Goal: Task Accomplishment & Management: Manage account settings

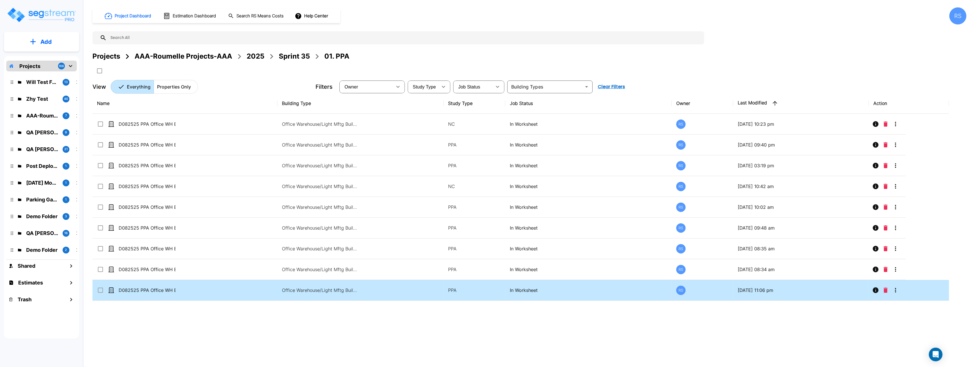
drag, startPoint x: 421, startPoint y: 317, endPoint x: 399, endPoint y: 298, distance: 29.0
click at [419, 291] on div "Name Building Type Study Type Job Status Owner Last Modified Action D082525 PPA…" at bounding box center [520, 207] width 857 height 228
click at [399, 291] on td "Office Warehouse/Light Mftg Building, Commercial Property Site" at bounding box center [360, 290] width 166 height 21
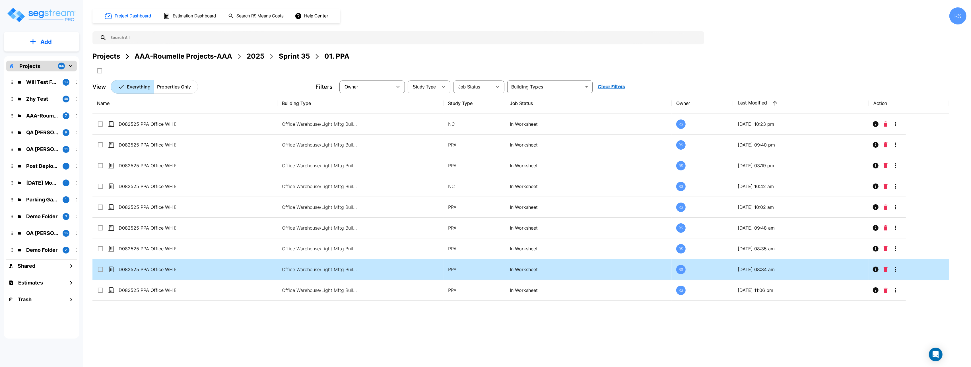
click at [392, 272] on td "Office Warehouse/Light Mftg Building, Commercial Property Site" at bounding box center [360, 269] width 166 height 21
checkbox input "true"
drag, startPoint x: 320, startPoint y: 293, endPoint x: 330, endPoint y: 273, distance: 22.8
click at [320, 293] on p "Office Warehouse/Light Mftg Building, Commercial Property Site" at bounding box center [320, 290] width 77 height 7
click at [330, 273] on p "Office Warehouse/Light Mftg Building, Commercial Property Site" at bounding box center [320, 269] width 77 height 7
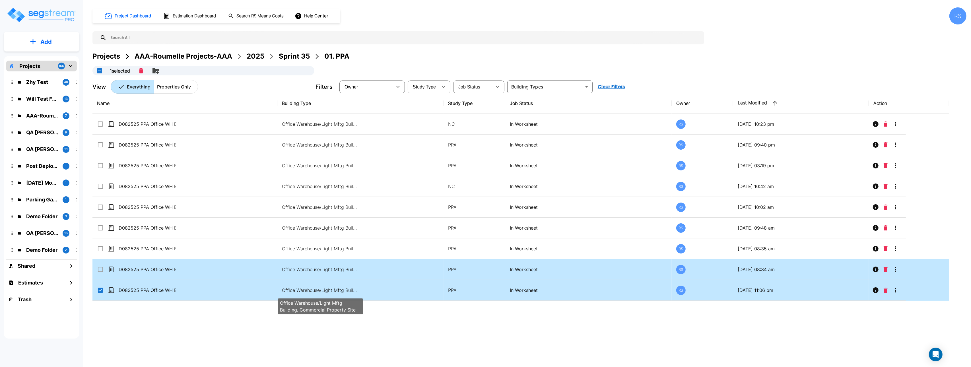
checkbox input "true"
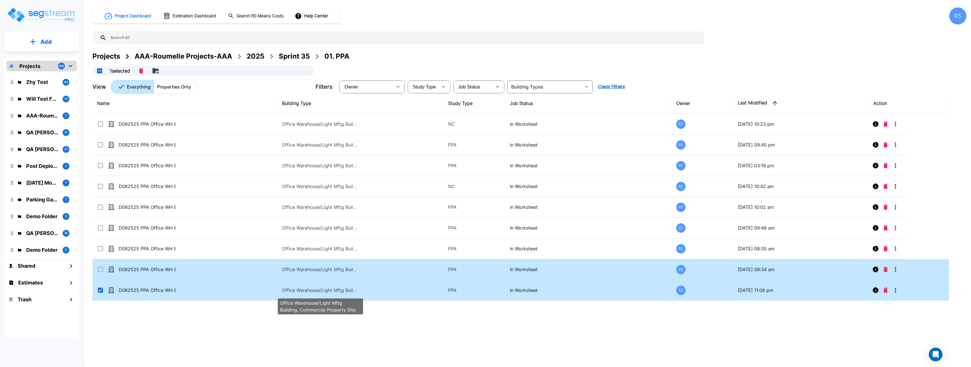
checkbox input "true"
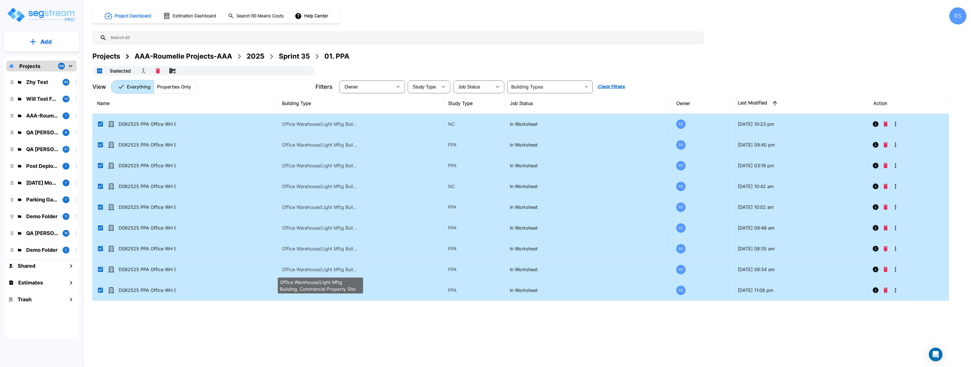
checkbox input "false"
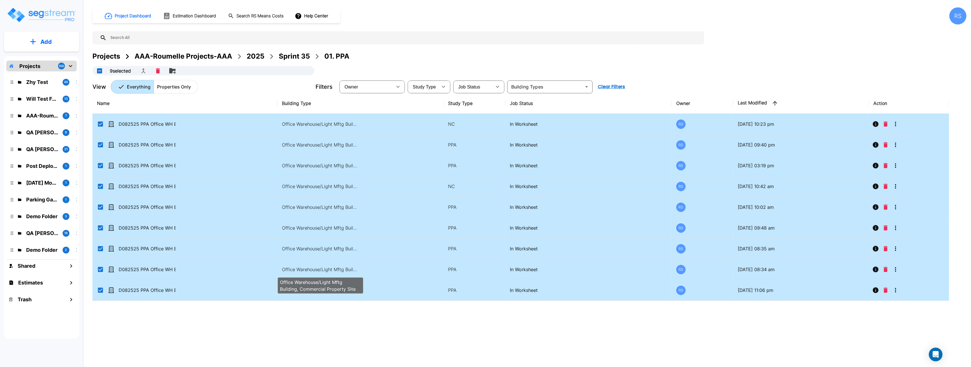
checkbox input "false"
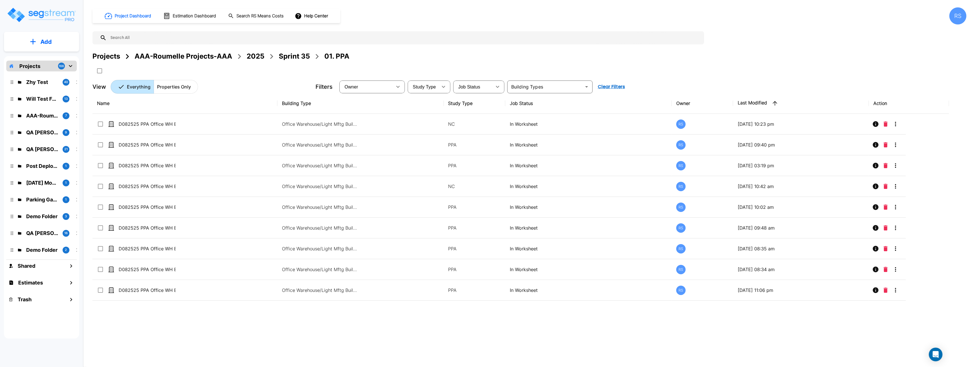
click at [382, 331] on div "Project Dashboard Estimation Dashboard Search RS Means Costs Help Center RS Pro…" at bounding box center [529, 183] width 883 height 367
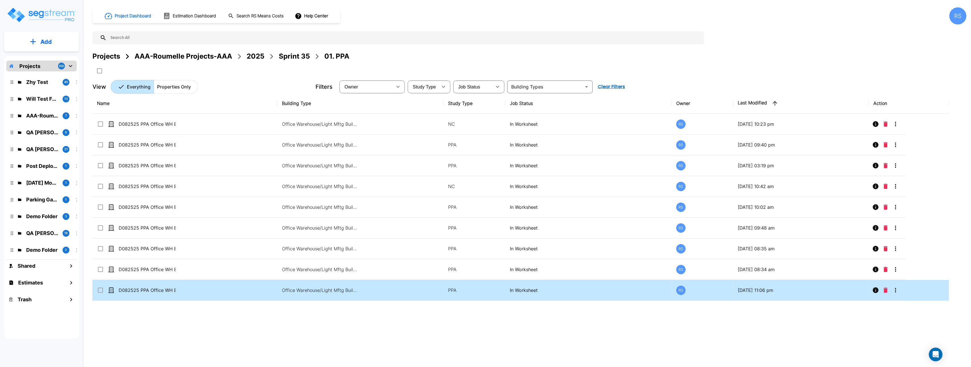
click at [378, 295] on td "Office Warehouse/Light Mftg Building, Commercial Property Site" at bounding box center [360, 290] width 166 height 21
checkbox input "true"
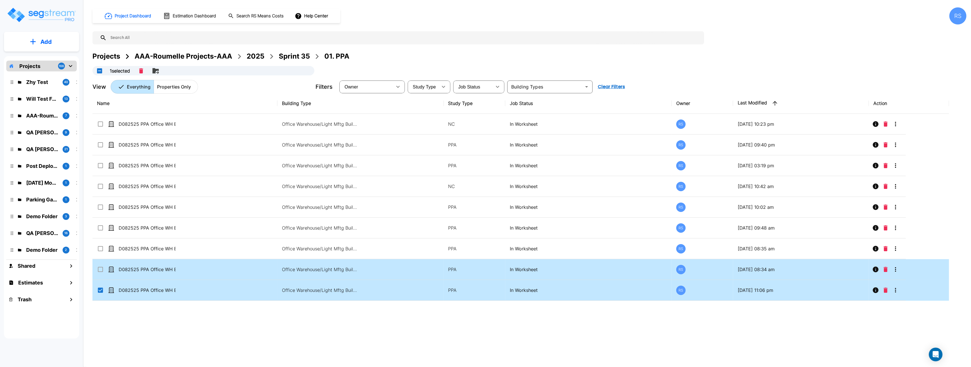
click at [375, 275] on td "Office Warehouse/Light Mftg Building, Commercial Property Site" at bounding box center [360, 269] width 166 height 21
click at [376, 260] on td "Office Warehouse/Light Mftg Building, Commercial Property Site" at bounding box center [360, 269] width 166 height 21
click at [387, 327] on div "Project Dashboard Estimation Dashboard Search RS Means Costs Help Center RS Pro…" at bounding box center [529, 183] width 883 height 367
checkbox input "false"
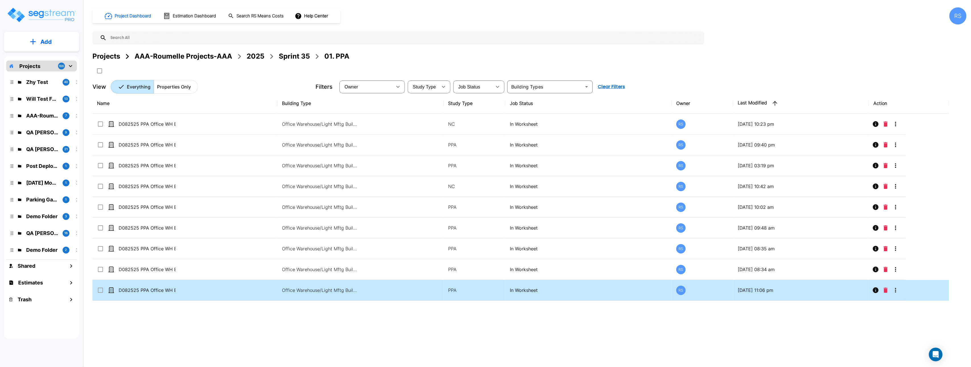
click at [375, 289] on td "Office Warehouse/Light Mftg Building, Commercial Property Site" at bounding box center [360, 290] width 166 height 21
click at [376, 273] on td "Office Warehouse/Light Mftg Building, Commercial Property Site" at bounding box center [360, 269] width 166 height 21
checkbox input "true"
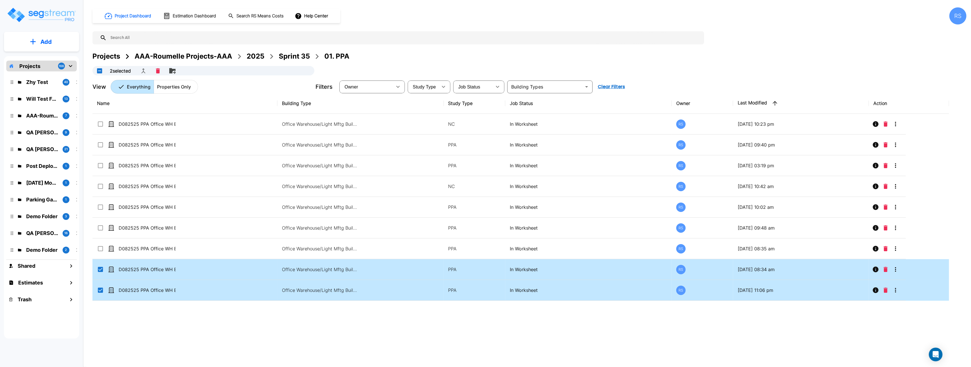
checkbox input "true"
click at [143, 71] on icon "Merge" at bounding box center [143, 70] width 7 height 7
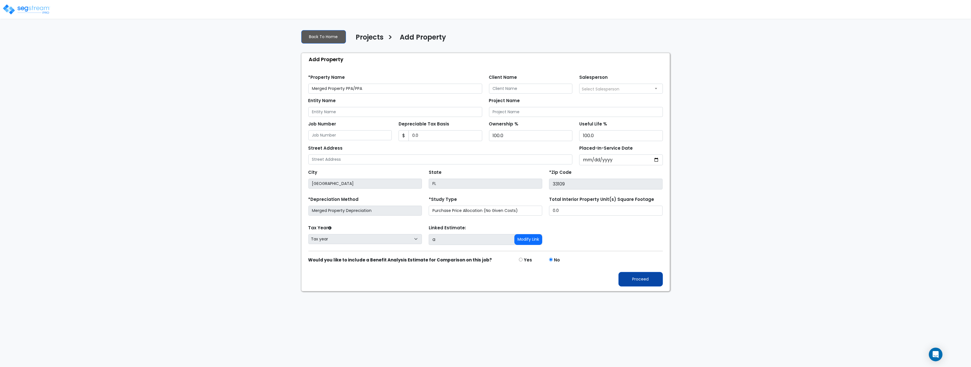
type input "Merged Property PPA/PPA"
drag, startPoint x: 654, startPoint y: 287, endPoint x: 355, endPoint y: 107, distance: 348.8
click at [356, 131] on form "*Property Name Merged Property PPA/PPA Client Name Salesperson $" at bounding box center [485, 178] width 355 height 216
click at [332, 38] on link "Back To Home" at bounding box center [323, 36] width 45 height 13
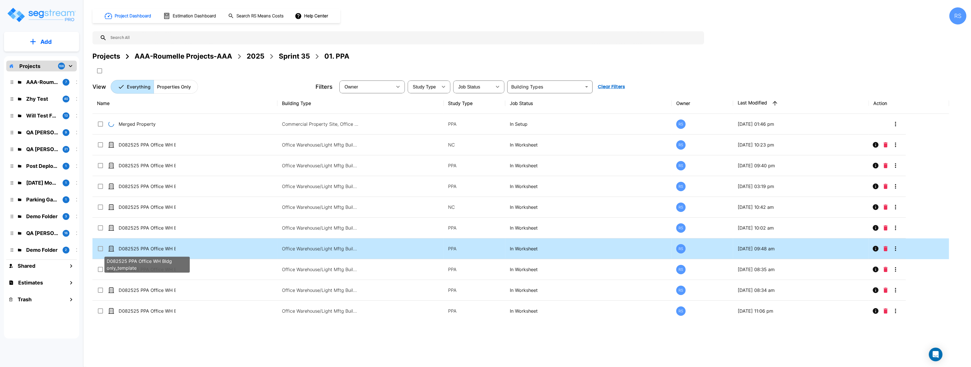
click at [160, 248] on p "D082525 PPA Office WH Bldg only_template" at bounding box center [147, 248] width 57 height 7
checkbox input "true"
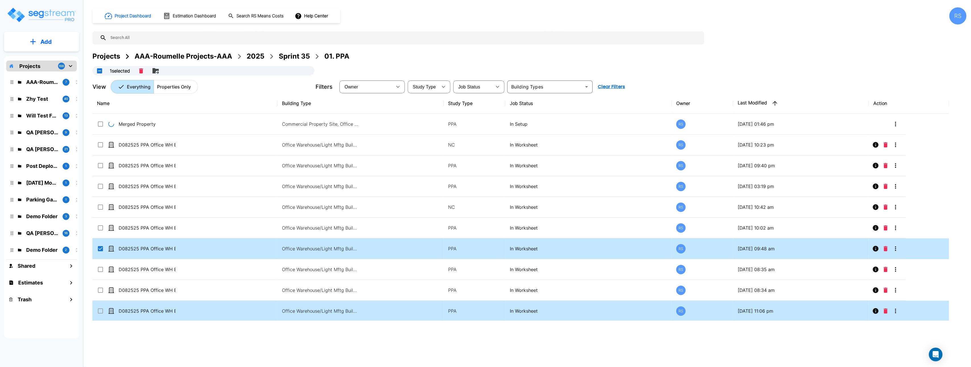
click at [101, 312] on input "select row D082525 PPA Office WH Bldg only" at bounding box center [100, 310] width 6 height 5
checkbox input "true"
drag, startPoint x: 143, startPoint y: 71, endPoint x: 147, endPoint y: 70, distance: 4.0
click at [143, 71] on icon "Merge" at bounding box center [143, 70] width 7 height 7
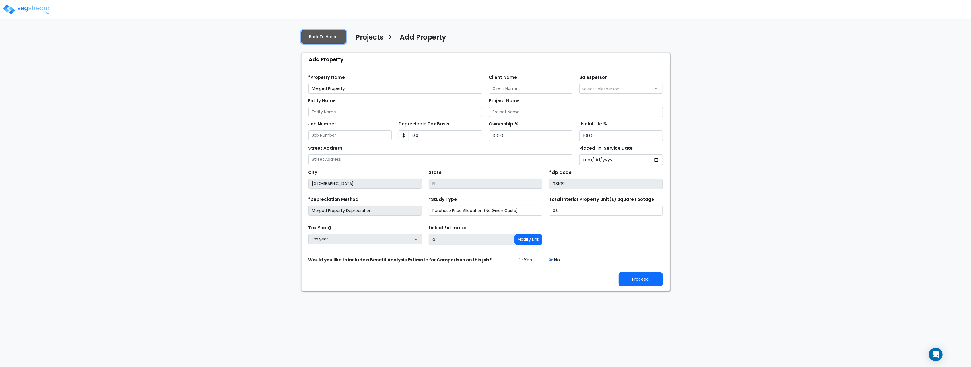
click at [326, 34] on link "Back To Home" at bounding box center [323, 36] width 45 height 13
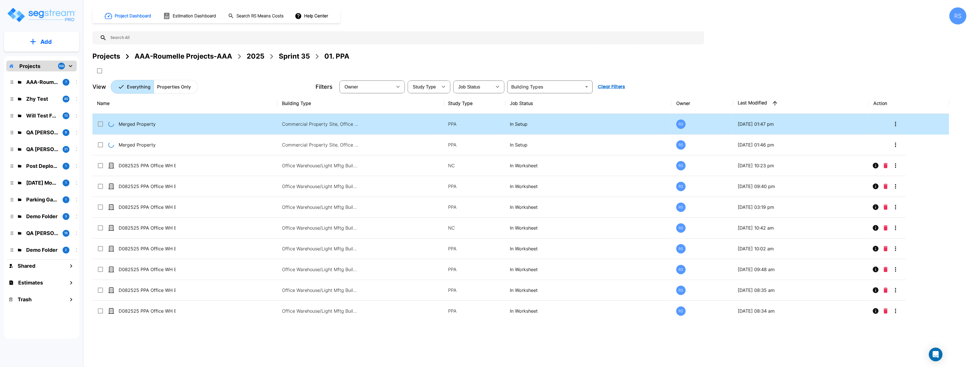
drag, startPoint x: 930, startPoint y: 91, endPoint x: 916, endPoint y: 121, distance: 32.7
click at [931, 96] on div "Project Dashboard Estimation Dashboard Search RS Means Costs Help Center RS Pro…" at bounding box center [529, 183] width 883 height 367
click at [899, 123] on button "More-Options" at bounding box center [895, 123] width 11 height 11
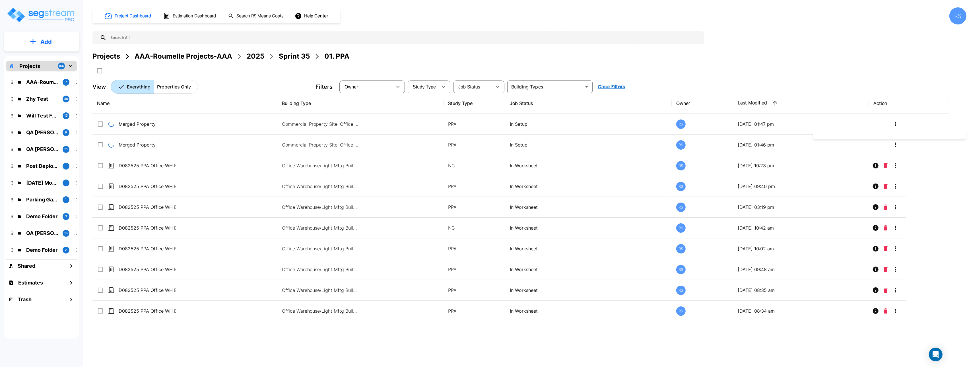
click at [388, 155] on div at bounding box center [485, 183] width 971 height 367
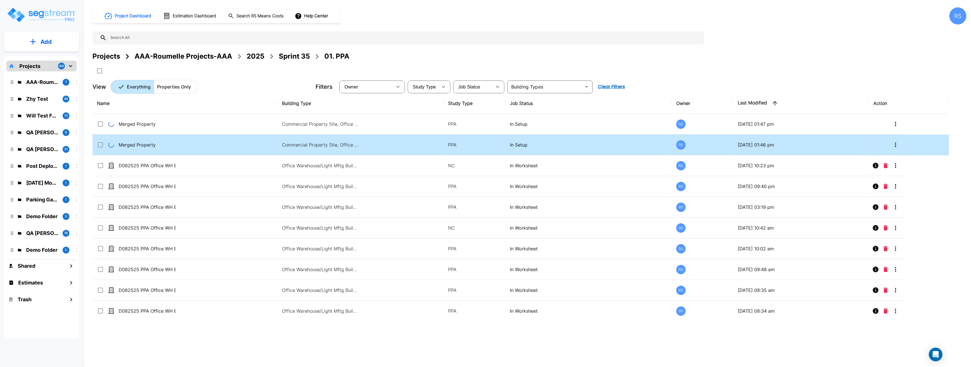
click at [387, 147] on td "Commercial Property Site, Office Warehouse/Light Mftg Building" at bounding box center [360, 145] width 166 height 21
click at [377, 145] on td "Commercial Property Site, Office Warehouse/Light Mftg Building" at bounding box center [360, 145] width 166 height 21
click at [376, 145] on td "Commercial Property Site, Office Warehouse/Light Mftg Building" at bounding box center [360, 145] width 166 height 21
checkbox input "true"
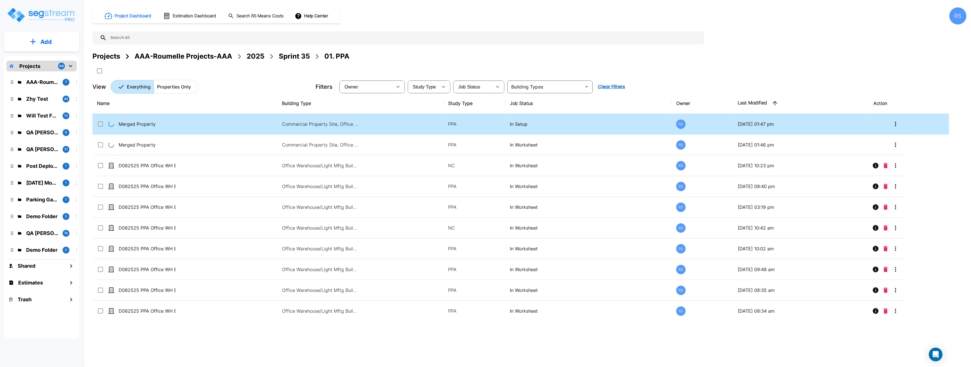
drag, startPoint x: 98, startPoint y: 145, endPoint x: 102, endPoint y: 122, distance: 23.7
click at [98, 145] on input "select row Merged Property" at bounding box center [100, 143] width 6 height 5
checkbox input "true"
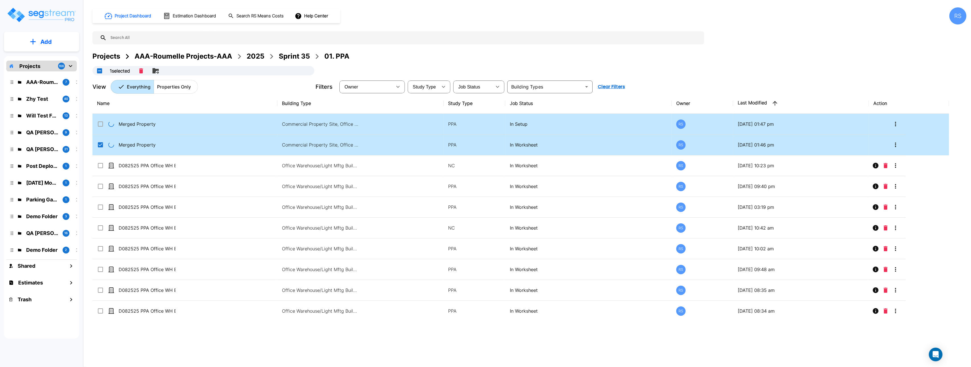
click at [101, 123] on input "select row Merged Property" at bounding box center [100, 123] width 6 height 5
click at [158, 70] on icon "Delete" at bounding box center [158, 70] width 4 height 5
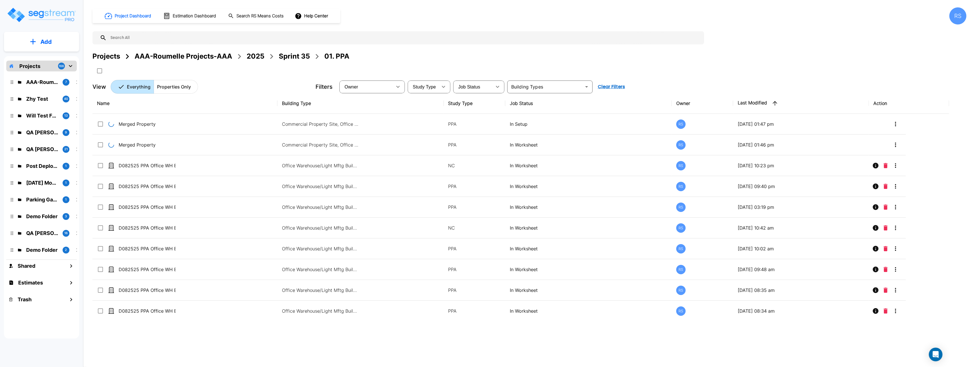
checkbox input "false"
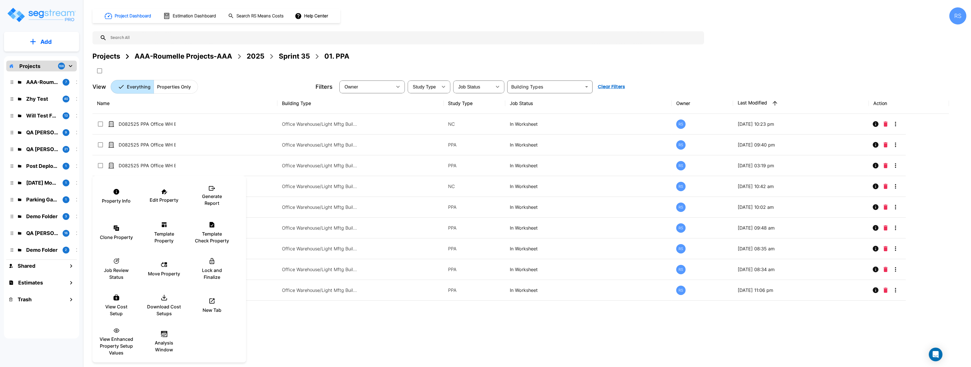
click at [305, 331] on div at bounding box center [485, 183] width 971 height 367
click at [217, 302] on div "New Tab" at bounding box center [212, 305] width 34 height 28
click at [220, 299] on div "New Tab" at bounding box center [212, 305] width 34 height 28
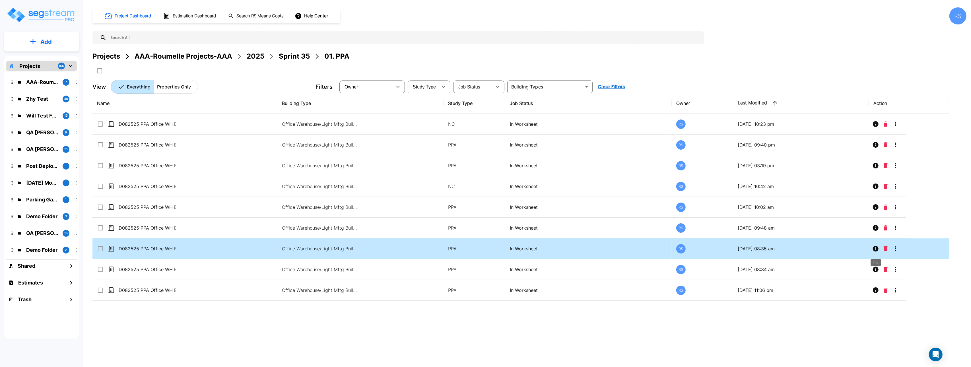
click at [877, 248] on icon "Info" at bounding box center [876, 249] width 6 height 6
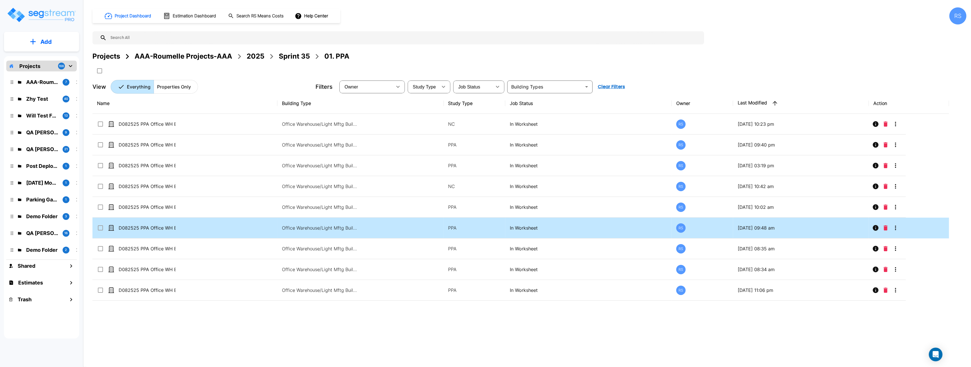
click at [99, 228] on input "select row D082525 PPA Office WH Bldg only_template" at bounding box center [100, 226] width 6 height 5
checkbox input "true"
click at [897, 230] on icon "More-Options" at bounding box center [895, 227] width 7 height 7
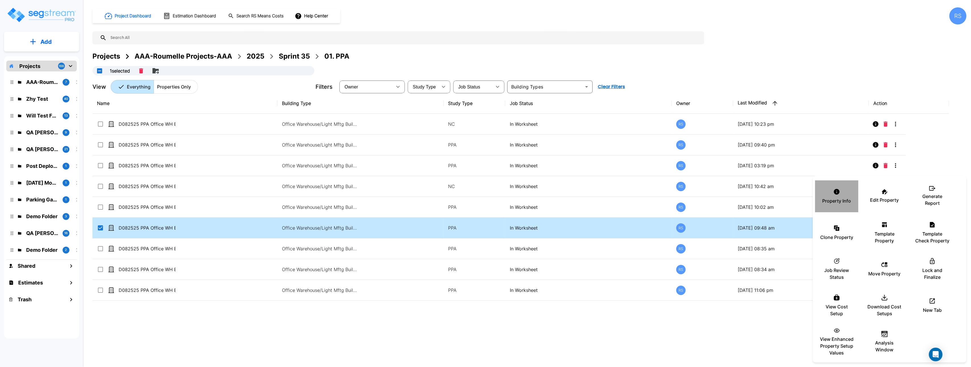
click at [843, 200] on p "Property Info" at bounding box center [837, 200] width 29 height 7
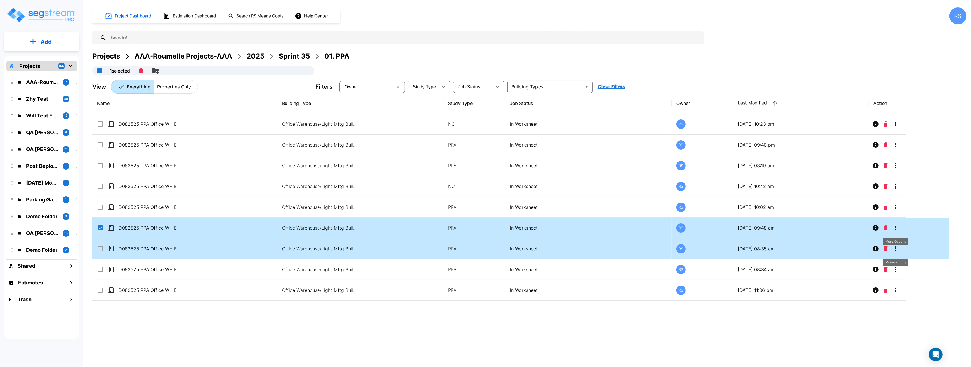
click at [895, 249] on icon "More-Options" at bounding box center [895, 248] width 7 height 7
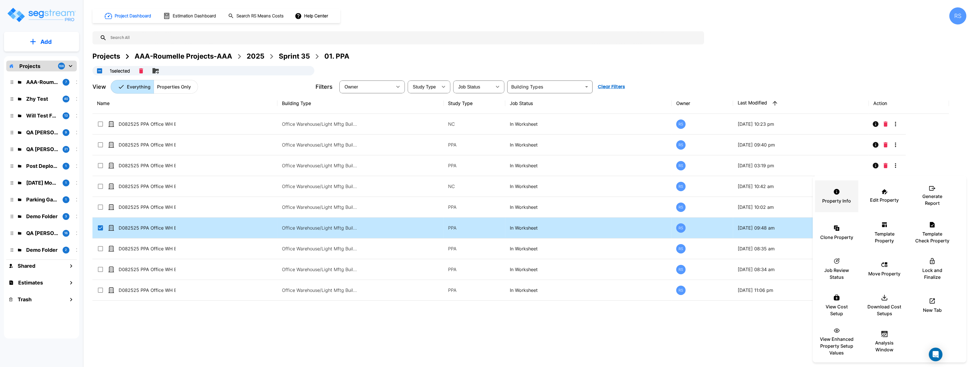
click at [838, 192] on icon at bounding box center [837, 192] width 6 height 6
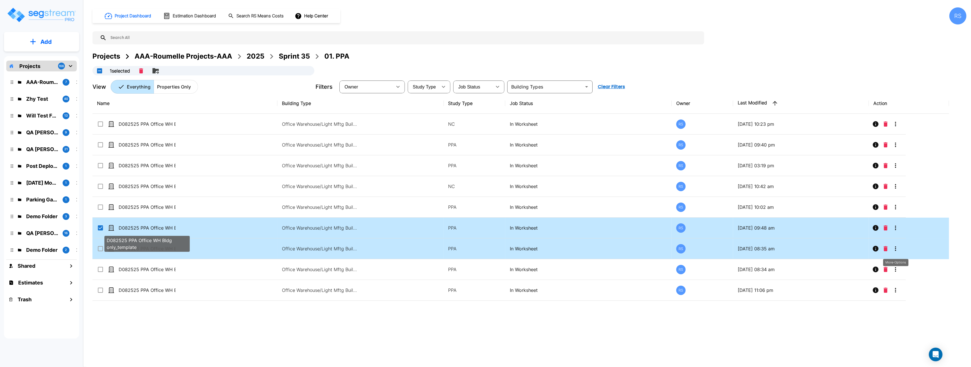
click at [102, 228] on input "select row D082525 PPA Office WH Bldg only_template" at bounding box center [100, 226] width 6 height 5
checkbox input "false"
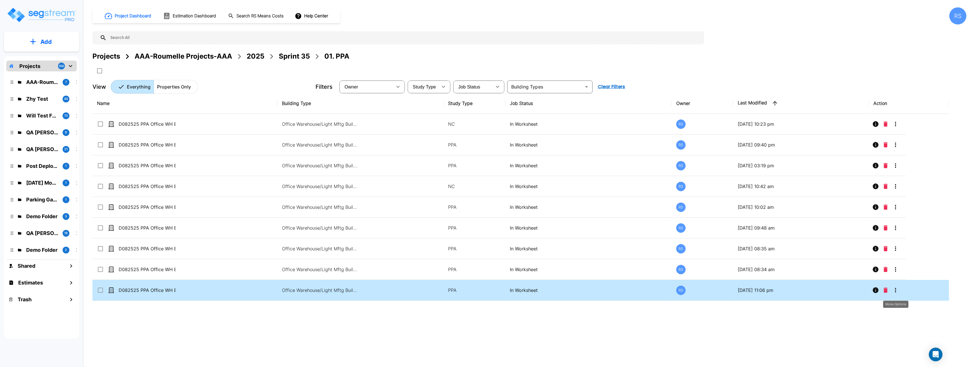
click at [898, 291] on icon "More-Options" at bounding box center [895, 290] width 7 height 7
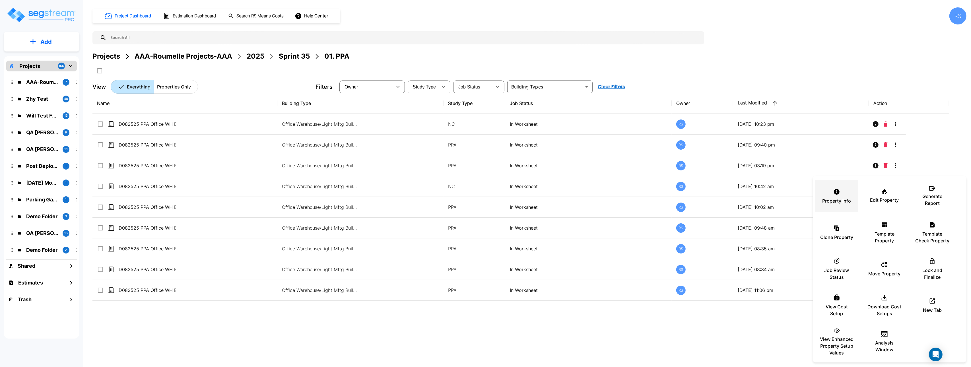
click at [838, 194] on icon at bounding box center [836, 191] width 7 height 7
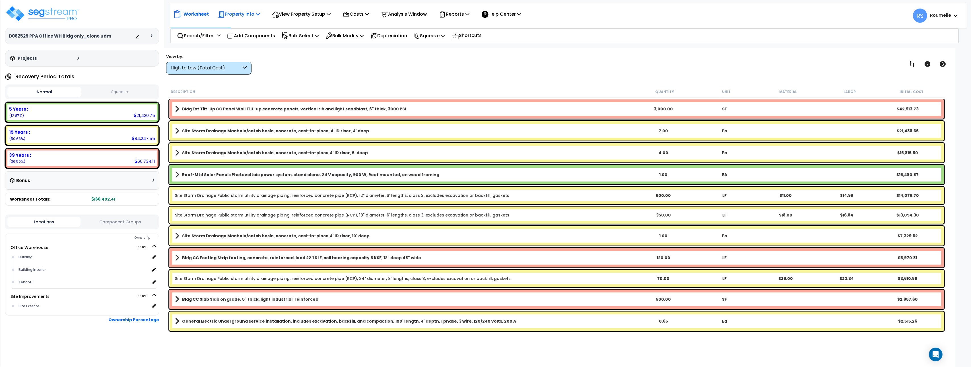
click at [252, 13] on p "Property Info" at bounding box center [239, 14] width 42 height 8
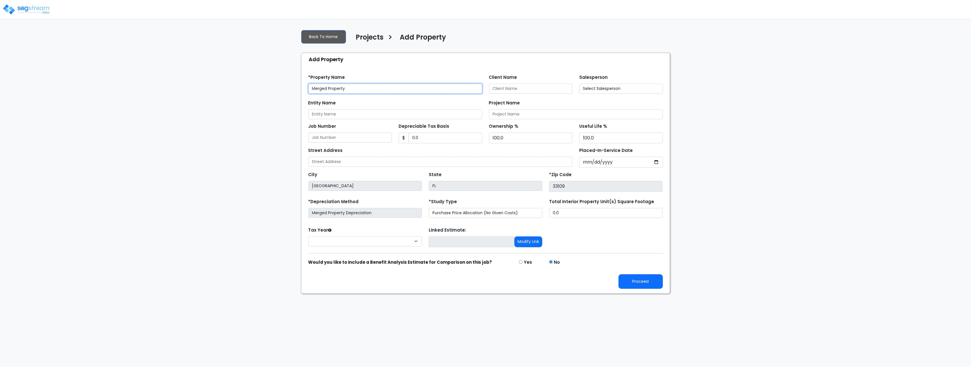
type input "a"
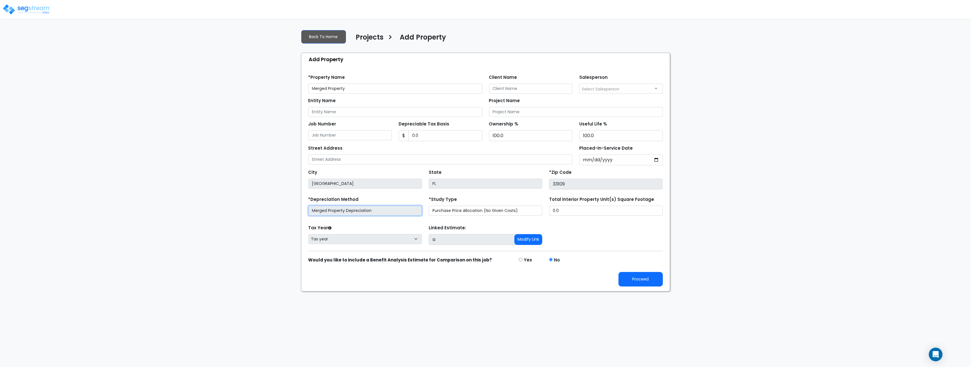
click at [377, 211] on input "Merged Property Depreciation" at bounding box center [365, 211] width 114 height 10
click at [338, 38] on link "Back To Home" at bounding box center [323, 36] width 45 height 13
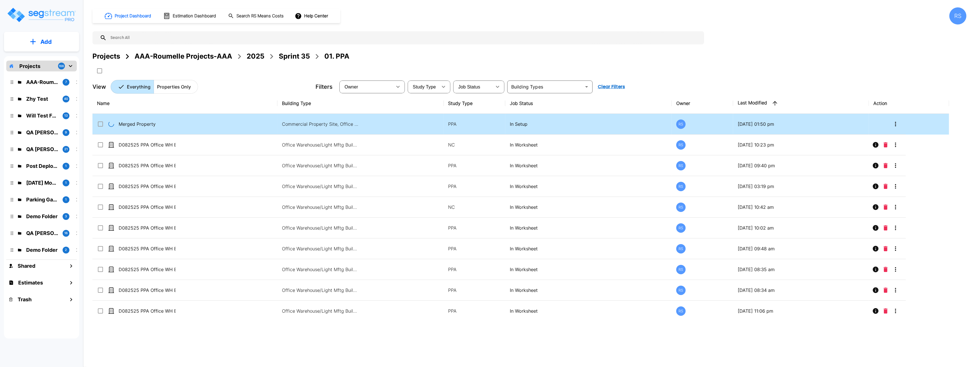
click at [101, 125] on input "select row Merged Property" at bounding box center [100, 123] width 6 height 5
drag, startPoint x: 143, startPoint y: 71, endPoint x: 146, endPoint y: 72, distance: 3.2
click at [143, 71] on icon "Delete" at bounding box center [141, 70] width 4 height 5
checkbox input "false"
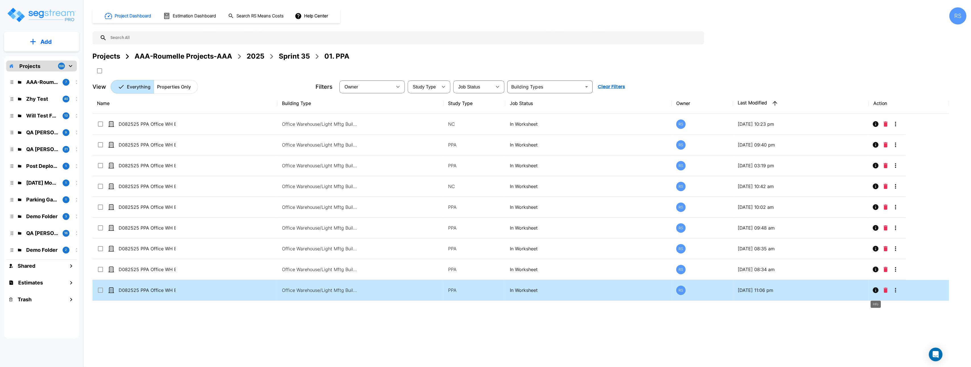
click at [876, 292] on icon "Info" at bounding box center [875, 290] width 7 height 7
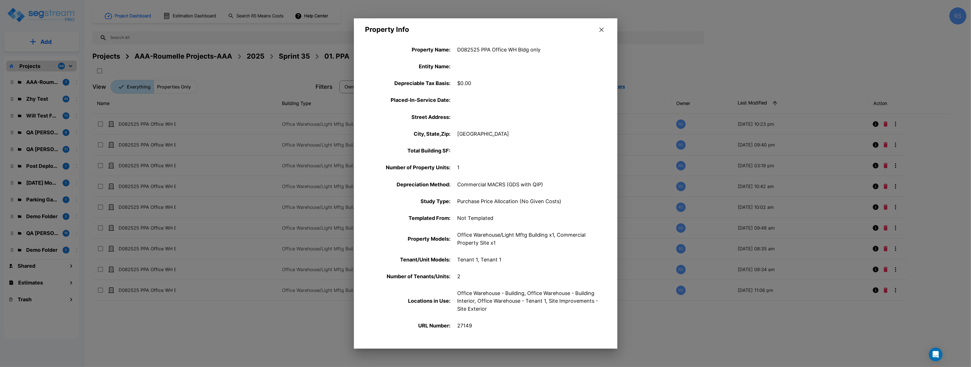
click at [488, 185] on p "Commercial MACRS (GDS with QIP)" at bounding box center [529, 185] width 142 height 8
click at [603, 30] on div "Project Dashboard Estimation Dashboard Search RS Means Costs Help Center RS Pro…" at bounding box center [529, 50] width 874 height 86
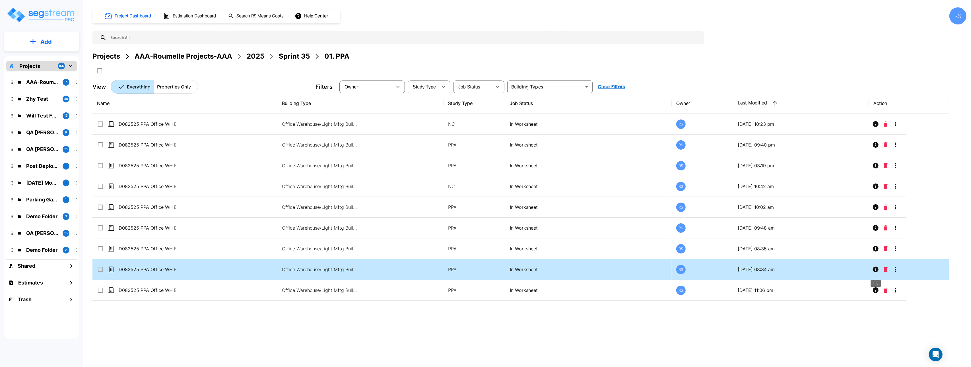
click at [876, 271] on icon "Info" at bounding box center [876, 270] width 6 height 6
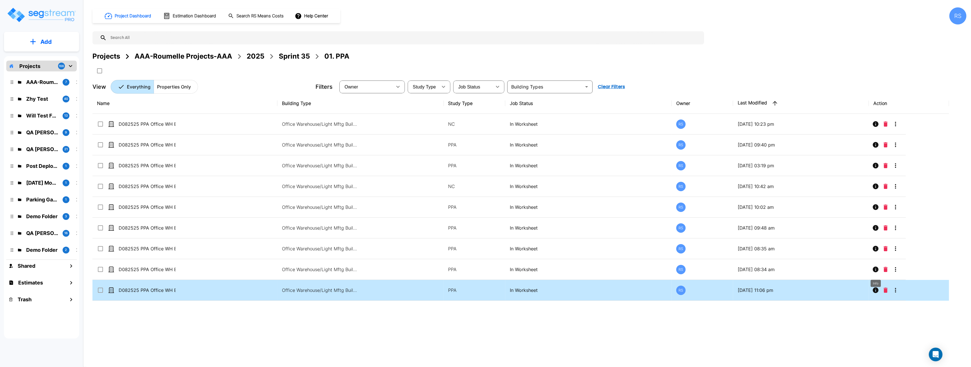
drag, startPoint x: 101, startPoint y: 272, endPoint x: 101, endPoint y: 293, distance: 21.1
click at [101, 271] on input "select row D082525 PPA Office WH Bldg only_clone" at bounding box center [100, 268] width 6 height 5
checkbox input "true"
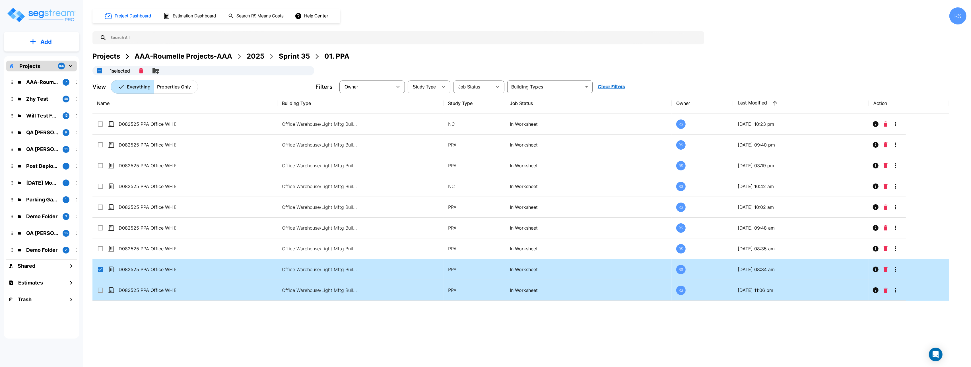
click at [101, 292] on input "select row D082525 PPA Office WH Bldg only" at bounding box center [100, 289] width 6 height 5
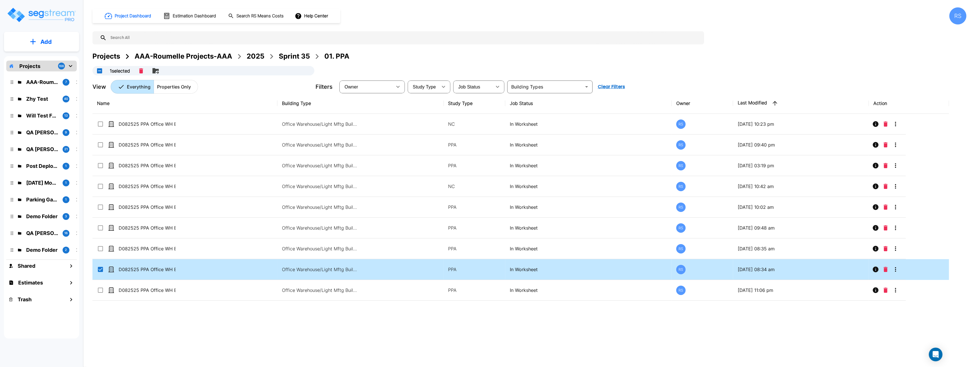
checkbox input "true"
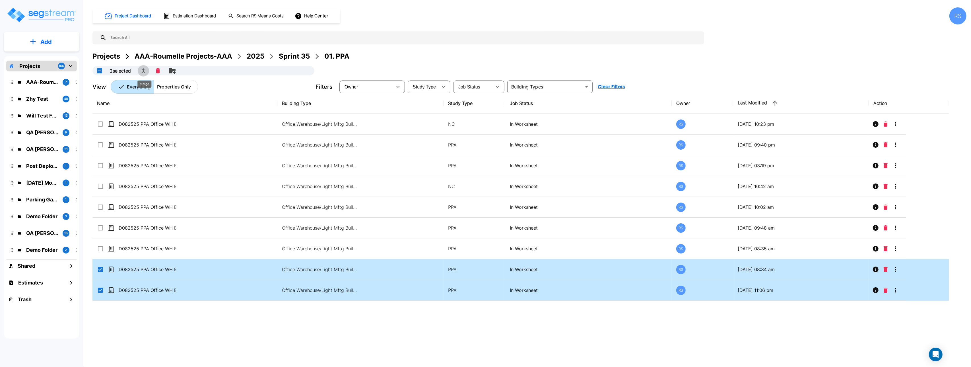
click at [146, 72] on icon "Merge" at bounding box center [143, 70] width 7 height 7
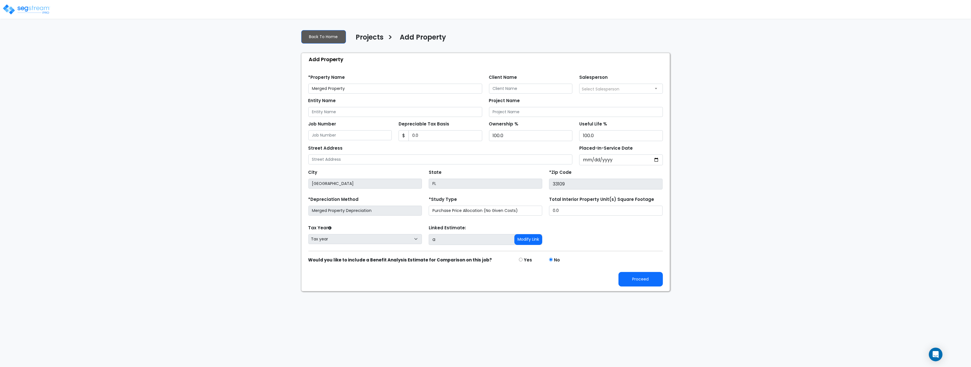
click at [135, 81] on div "We are Building your Property. So please grab a coffee and let us do the heavy …" at bounding box center [485, 158] width 971 height 266
click at [135, 80] on div "We are Building your Property. So please grab a coffee and let us do the heavy …" at bounding box center [485, 158] width 971 height 266
drag, startPoint x: 135, startPoint y: 80, endPoint x: 138, endPoint y: 79, distance: 3.2
click at [137, 80] on div "We are Building your Property. So please grab a coffee and let us do the heavy …" at bounding box center [485, 158] width 971 height 266
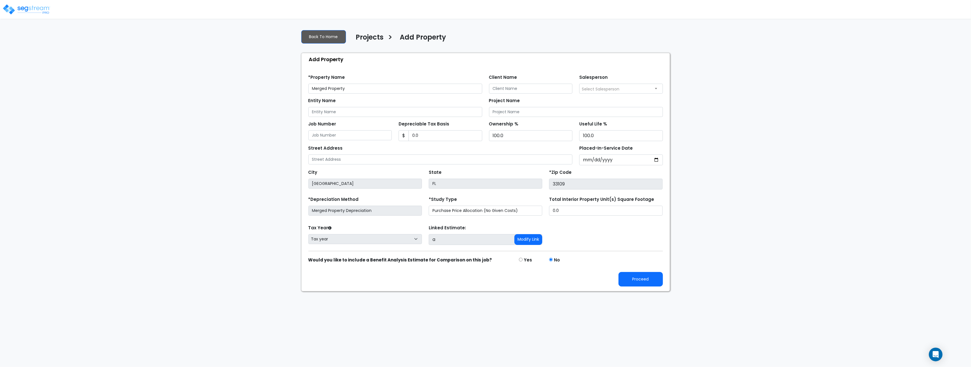
click at [138, 79] on div "We are Building your Property. So please grab a coffee and let us do the heavy …" at bounding box center [485, 158] width 971 height 266
drag, startPoint x: 244, startPoint y: 130, endPoint x: 270, endPoint y: 129, distance: 26.5
click at [244, 129] on div "We are Building your Property. So please grab a coffee and let us do the heavy …" at bounding box center [485, 158] width 971 height 266
click at [352, 211] on input "Merged Property Depreciation" at bounding box center [365, 211] width 114 height 10
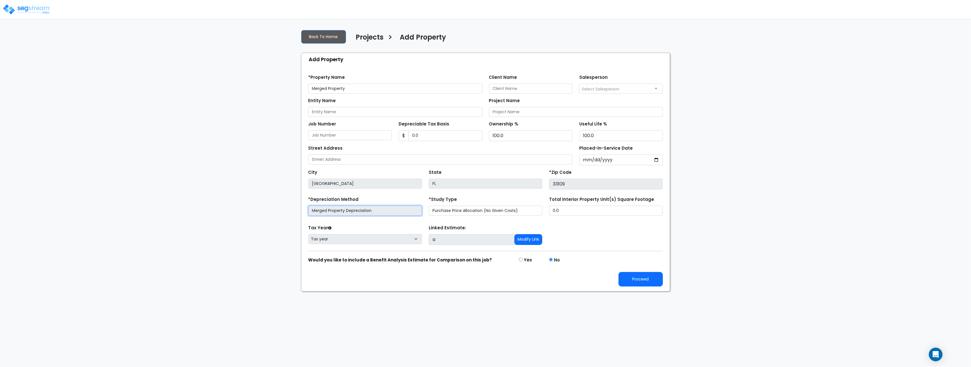
click at [352, 211] on input "Merged Property Depreciation" at bounding box center [365, 211] width 114 height 10
drag, startPoint x: 352, startPoint y: 211, endPoint x: 361, endPoint y: 213, distance: 9.8
click at [352, 211] on input "Merged Property Depreciation" at bounding box center [365, 211] width 114 height 10
click at [310, 31] on link "Back To Home" at bounding box center [323, 36] width 45 height 13
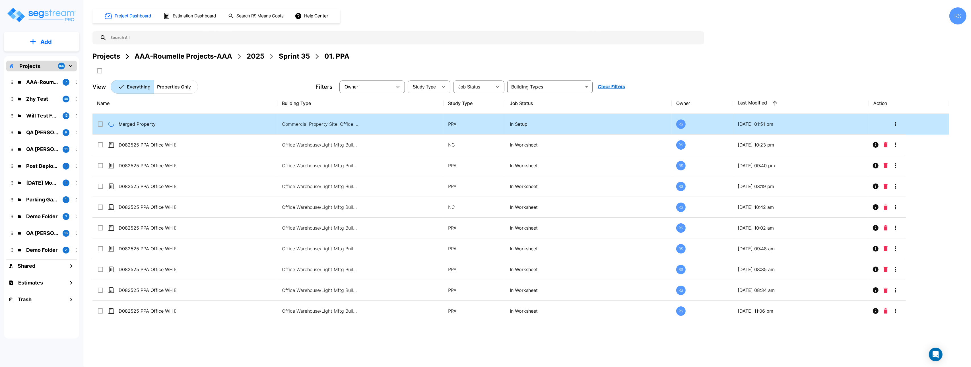
click at [102, 125] on input "select row Merged Property" at bounding box center [100, 123] width 6 height 5
click at [142, 69] on icon "Delete" at bounding box center [141, 70] width 4 height 5
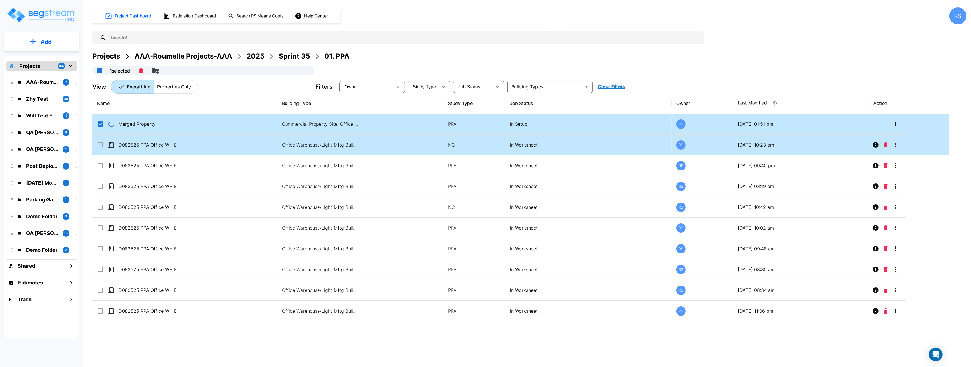
checkbox input "false"
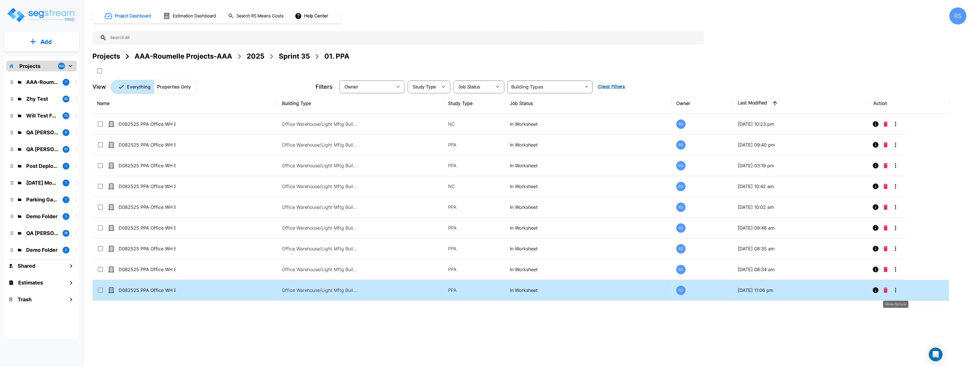
click at [895, 293] on icon "More-Options" at bounding box center [895, 290] width 7 height 7
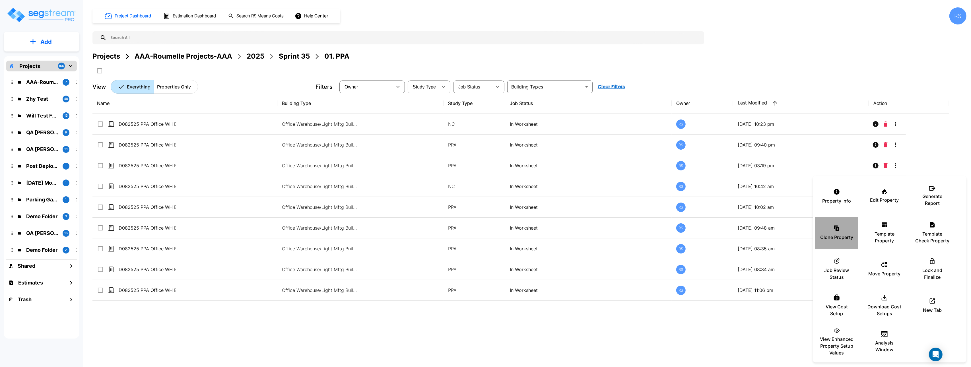
click at [836, 233] on div "Clone Property" at bounding box center [837, 233] width 34 height 28
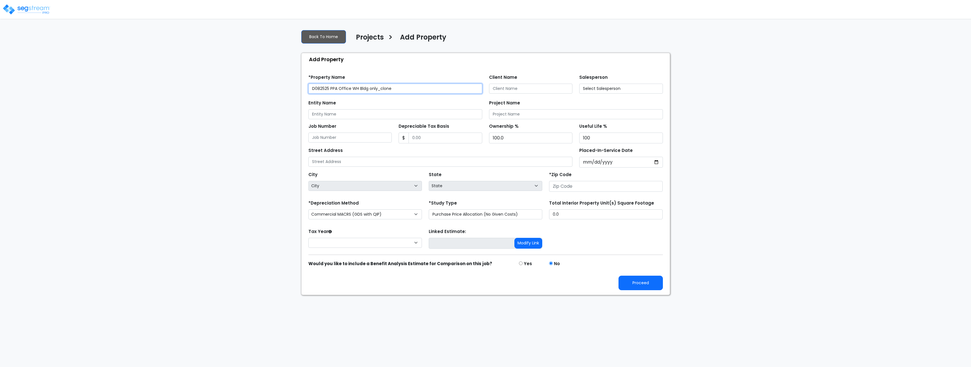
type input "33109"
type input "a"
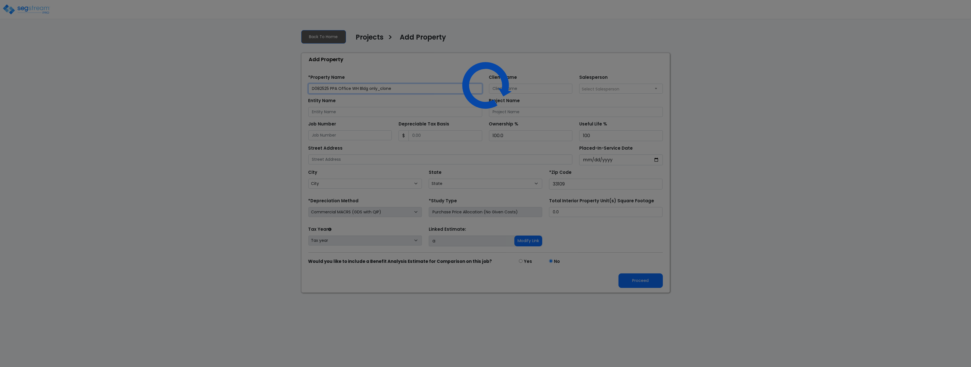
select select "FL"
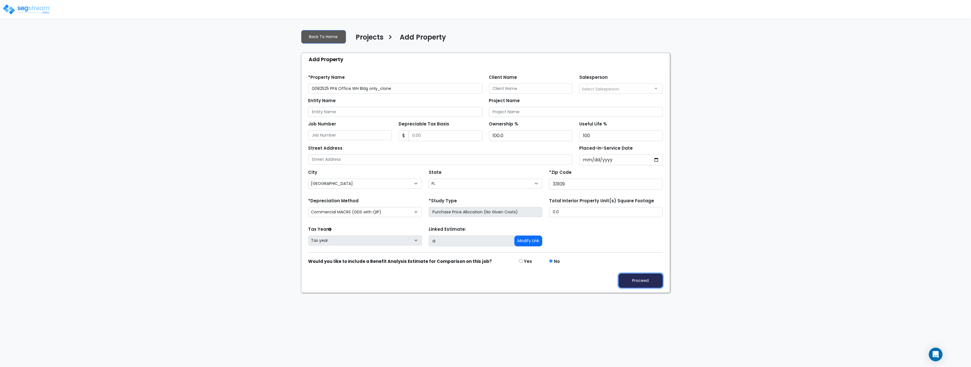
click at [642, 281] on button "Proceed" at bounding box center [641, 280] width 44 height 15
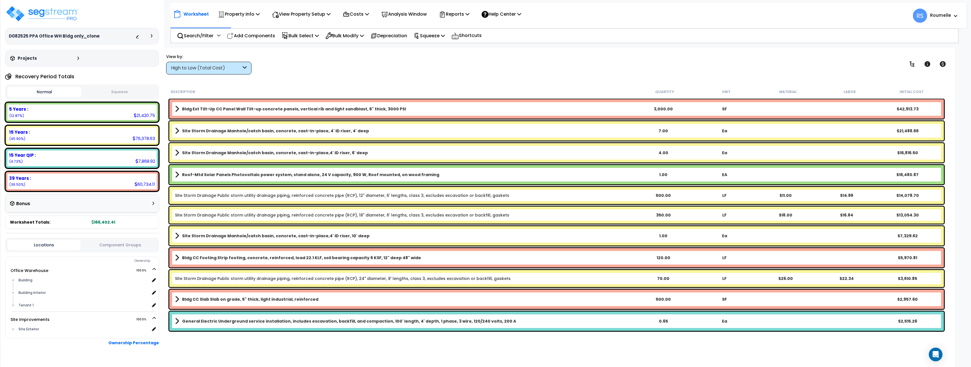
click at [152, 37] on icon at bounding box center [152, 35] width 2 height 3
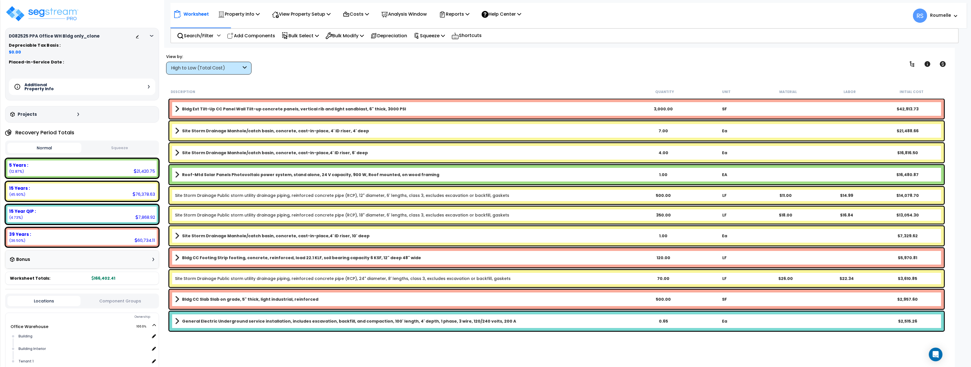
click at [151, 37] on div at bounding box center [153, 35] width 5 height 3
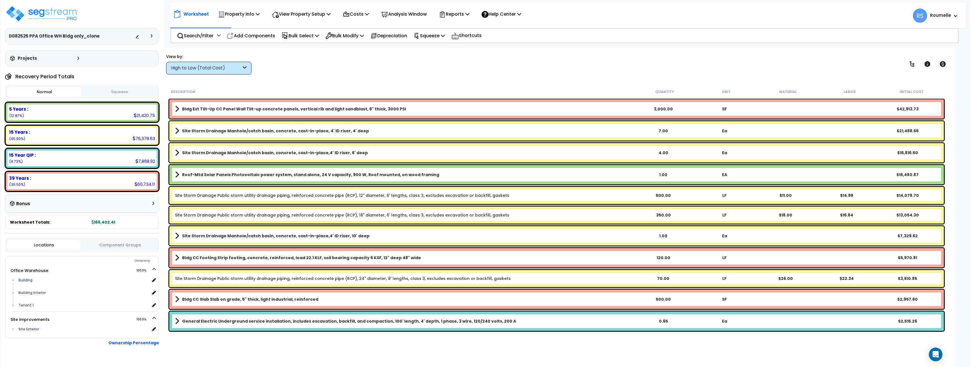
click at [151, 37] on icon at bounding box center [152, 35] width 2 height 3
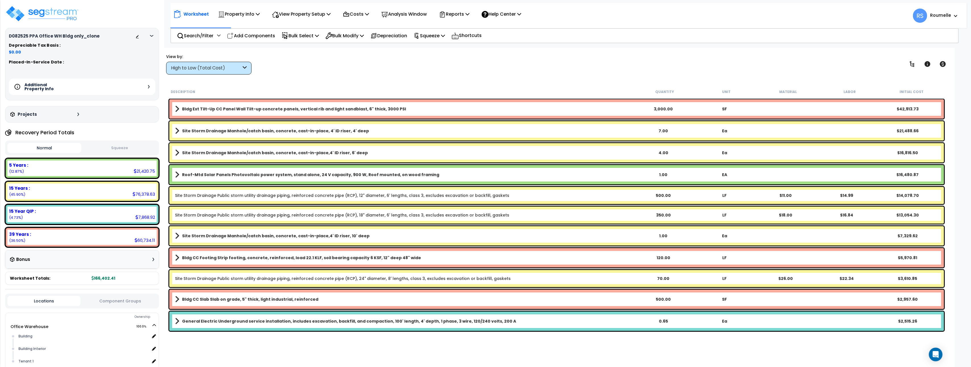
click at [147, 88] on div "Additional Property Info" at bounding box center [82, 87] width 147 height 17
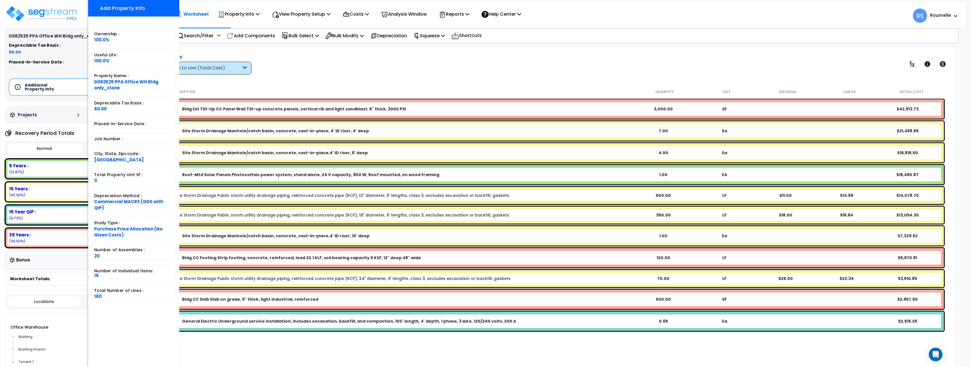
click at [399, 71] on div "View by: High to Low (Total Cost) High to Low (Total Cost)" at bounding box center [556, 63] width 785 height 21
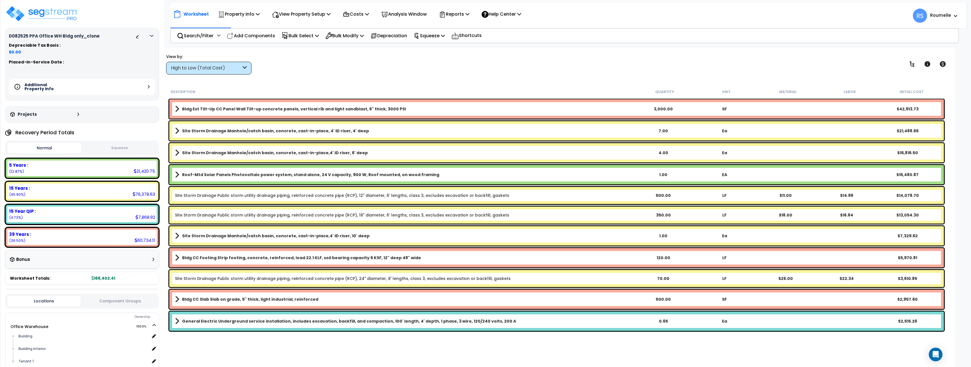
click at [118, 35] on div "D082525 PPA Office WH Bldg only_clone" at bounding box center [82, 36] width 147 height 6
click at [100, 38] on div "D082525 PPA Office WH Bldg only_clone" at bounding box center [82, 36] width 147 height 6
drag, startPoint x: 99, startPoint y: 37, endPoint x: 9, endPoint y: 38, distance: 90.2
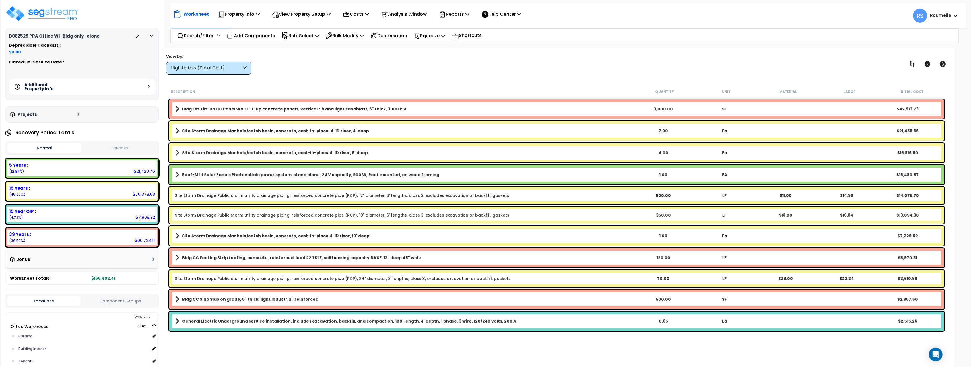
click at [9, 38] on div "D082525 PPA Office WH Bldg only_clone" at bounding box center [82, 36] width 147 height 6
copy h3 "D082525 PPA Office WH Bldg only_clone"
click at [152, 36] on icon at bounding box center [151, 36] width 3 height 2
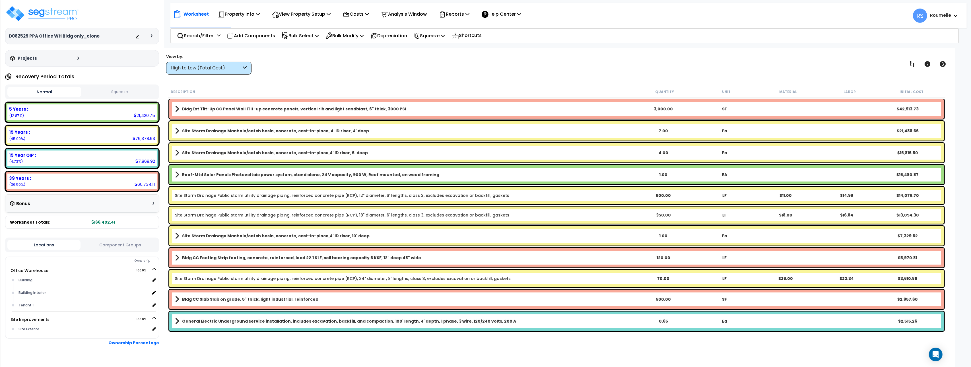
click at [151, 36] on icon at bounding box center [152, 35] width 2 height 3
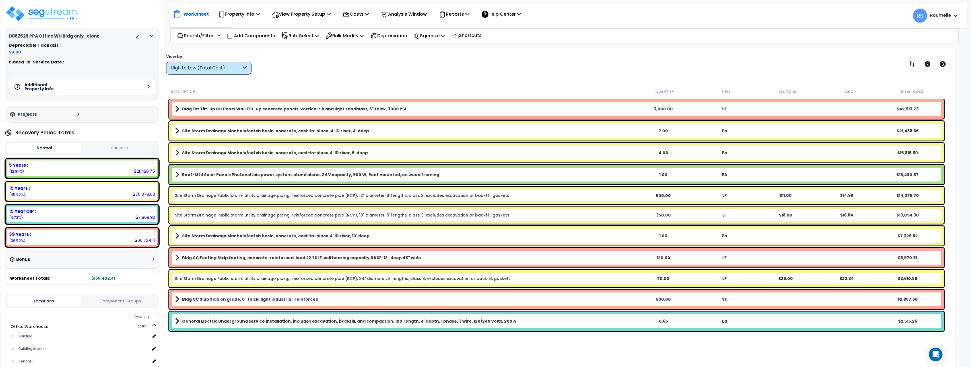
click at [142, 82] on div "Additional Property Info" at bounding box center [82, 87] width 147 height 17
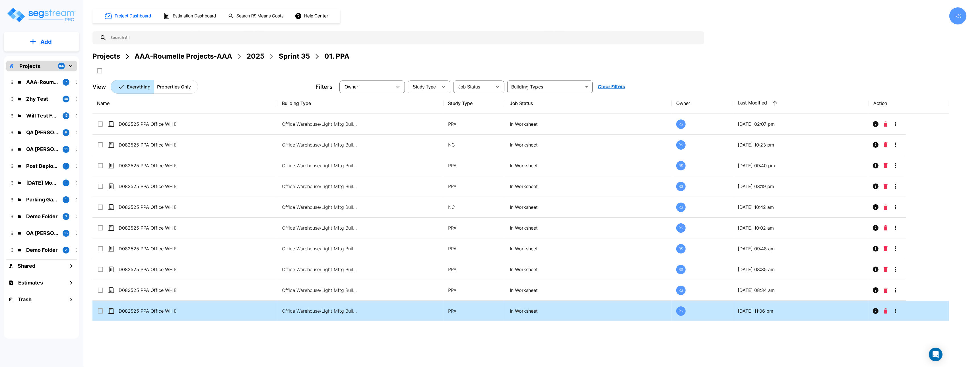
click at [100, 312] on input "select row D082525 PPA Office WH Bldg only" at bounding box center [100, 310] width 6 height 5
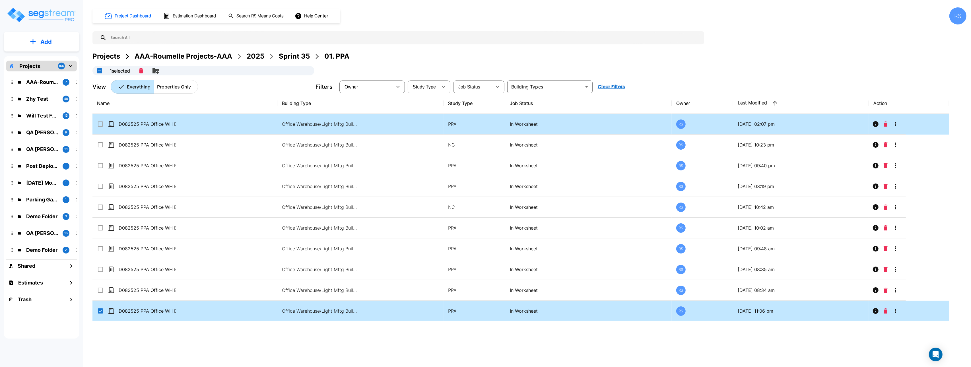
checkbox input "false"
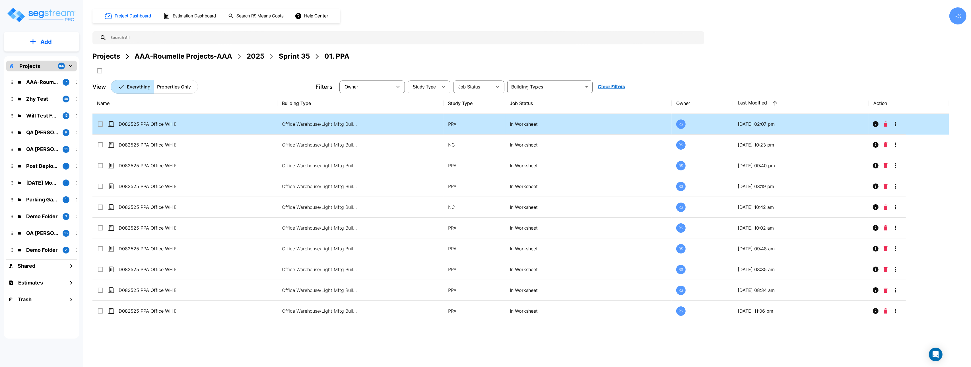
click at [100, 124] on input "select row D082525 PPA Office WH Bldg only_clone" at bounding box center [100, 123] width 6 height 5
checkbox input "true"
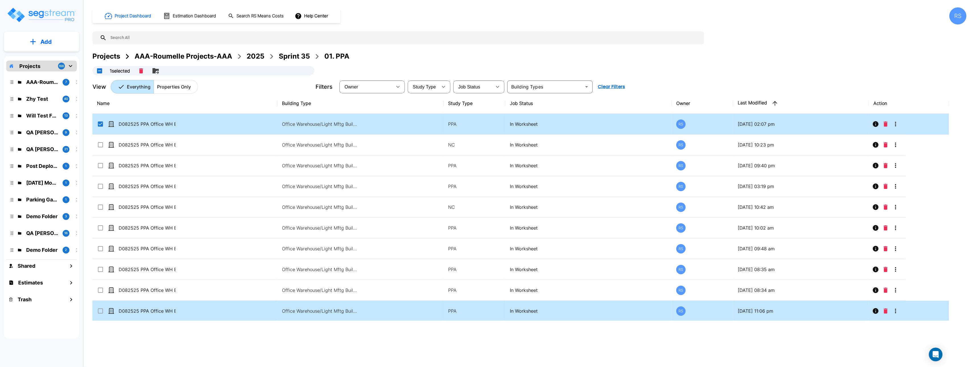
click at [100, 311] on input "select row D082525 PPA Office WH Bldg only" at bounding box center [100, 310] width 6 height 5
checkbox input "true"
click at [146, 72] on icon "Merge" at bounding box center [143, 70] width 7 height 7
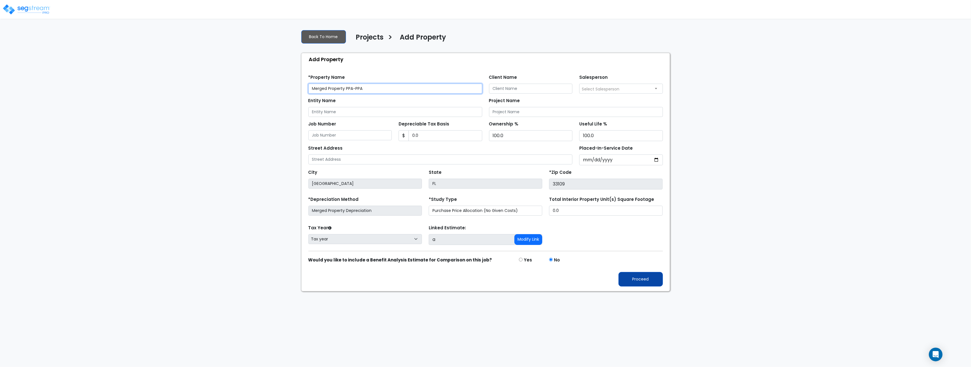
type input "Merged Property PPA-PPA"
click at [652, 283] on button "Proceed" at bounding box center [641, 279] width 44 height 15
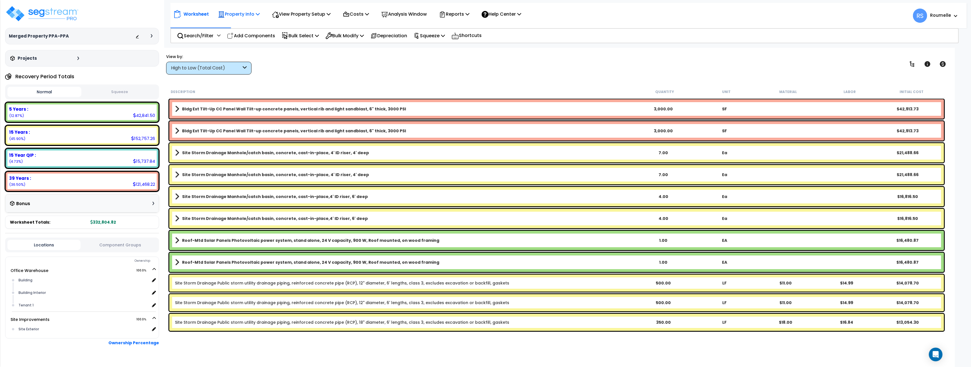
click at [260, 13] on icon at bounding box center [258, 14] width 4 height 5
click at [929, 65] on icon at bounding box center [928, 64] width 6 height 6
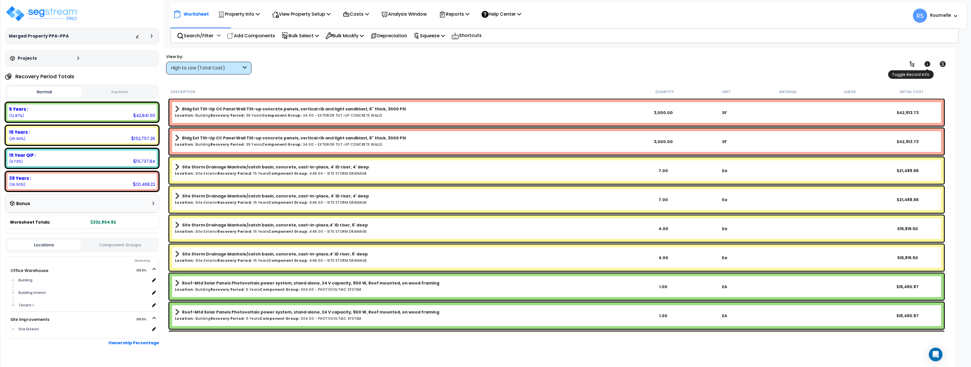
click at [929, 65] on icon at bounding box center [928, 64] width 6 height 6
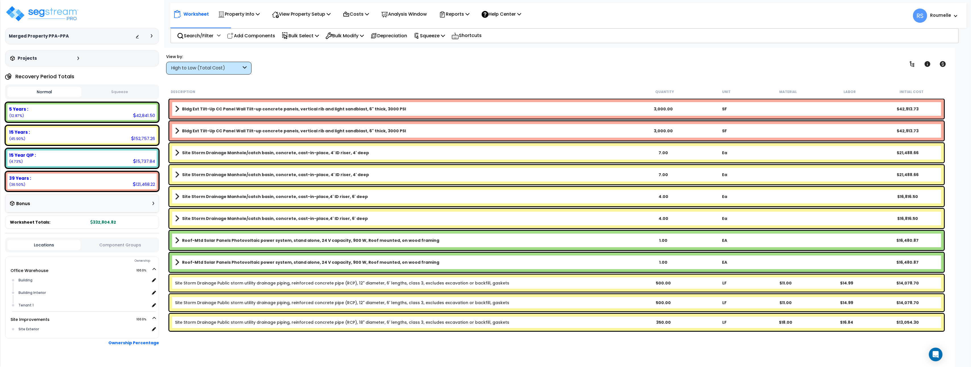
click at [420, 80] on div "Worksheet Property Info Property Setup Add Property Unit Template property Clon…" at bounding box center [556, 231] width 796 height 367
click at [421, 80] on div "Worksheet Property Info Property Setup Add Property Unit Template property Clon…" at bounding box center [556, 231] width 796 height 367
